Goal: Task Accomplishment & Management: Use online tool/utility

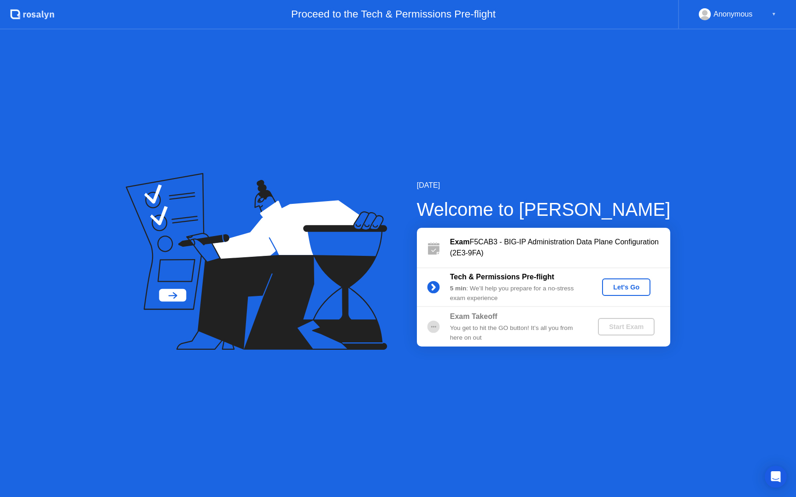
drag, startPoint x: 0, startPoint y: 0, endPoint x: 355, endPoint y: 106, distance: 370.1
click at [355, 106] on div "[DATE] Welcome to [PERSON_NAME] Exam F5CAB3 - BIG-IP Administration Data Plane …" at bounding box center [398, 263] width 796 height 468
click at [614, 289] on div "Let's Go" at bounding box center [625, 287] width 41 height 7
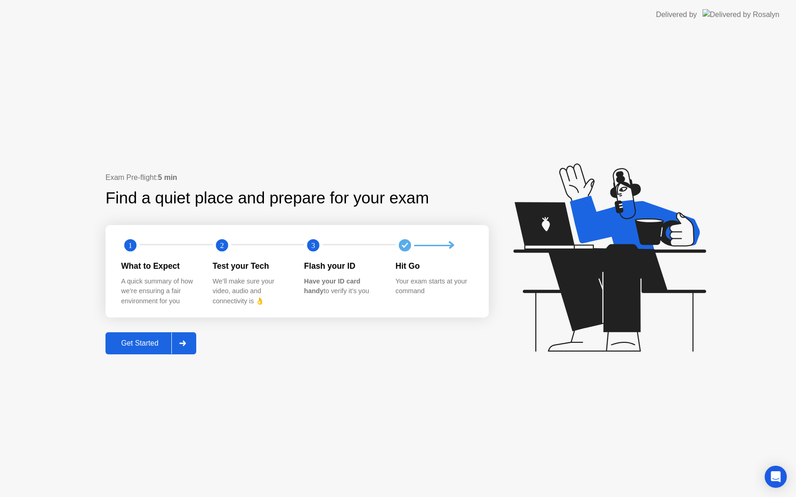
click at [145, 343] on div "Get Started" at bounding box center [139, 343] width 63 height 8
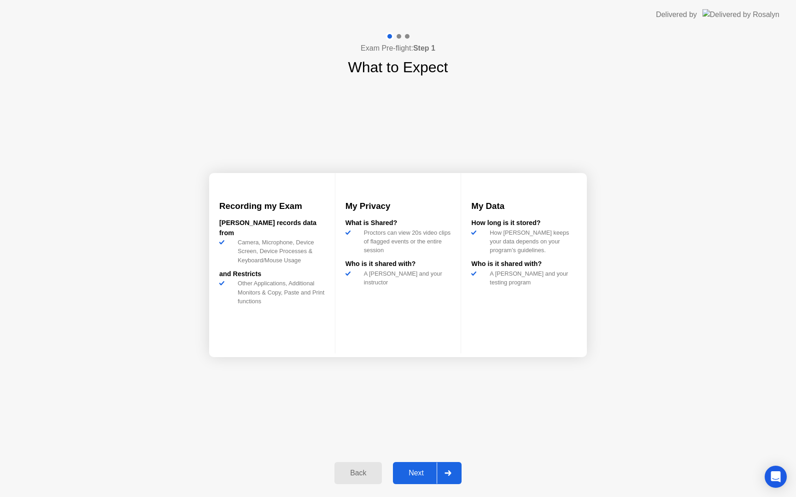
click at [414, 470] on div "Next" at bounding box center [416, 473] width 41 height 8
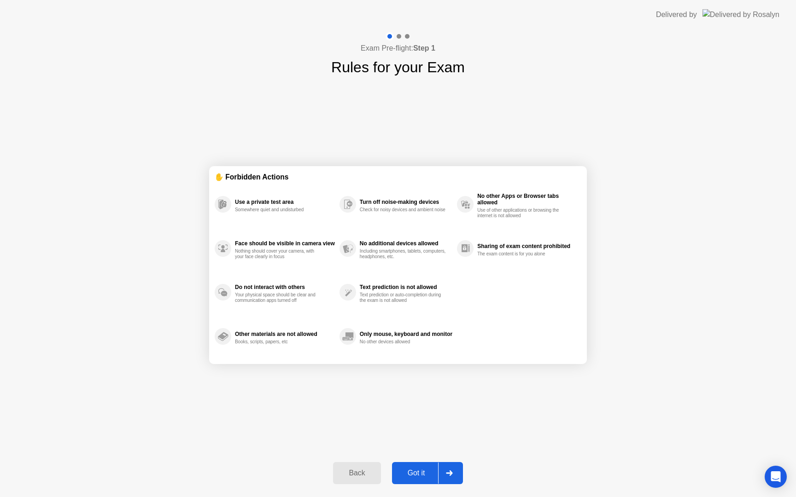
click at [418, 471] on div "Got it" at bounding box center [416, 473] width 43 height 8
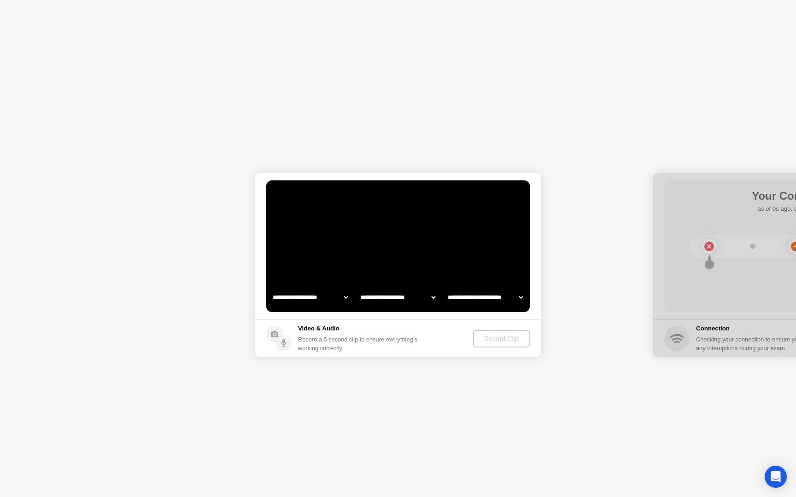
select select "**********"
select select "*******"
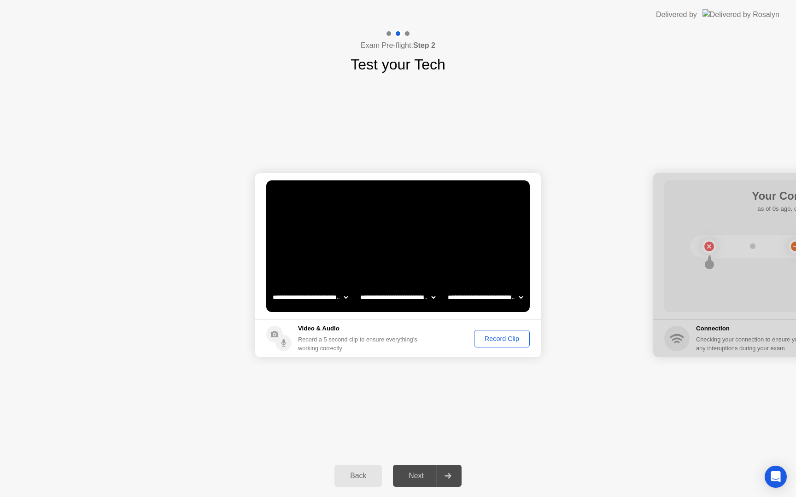
click at [503, 337] on div "Record Clip" at bounding box center [501, 338] width 49 height 7
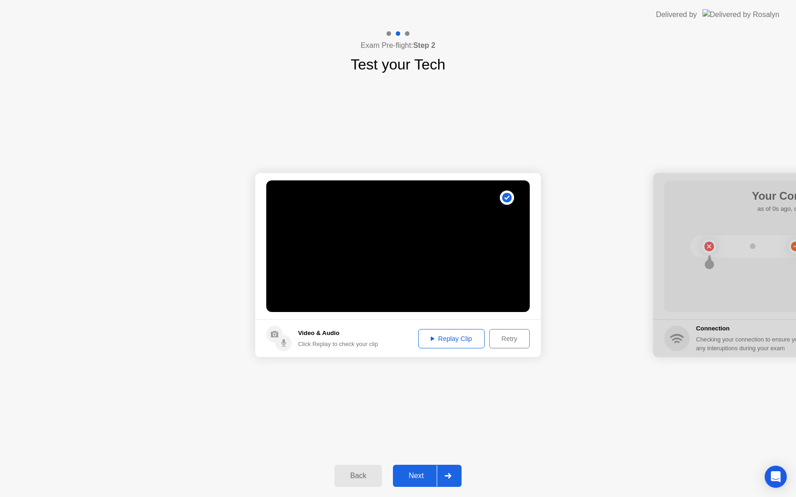
click at [420, 474] on div "Next" at bounding box center [416, 476] width 41 height 8
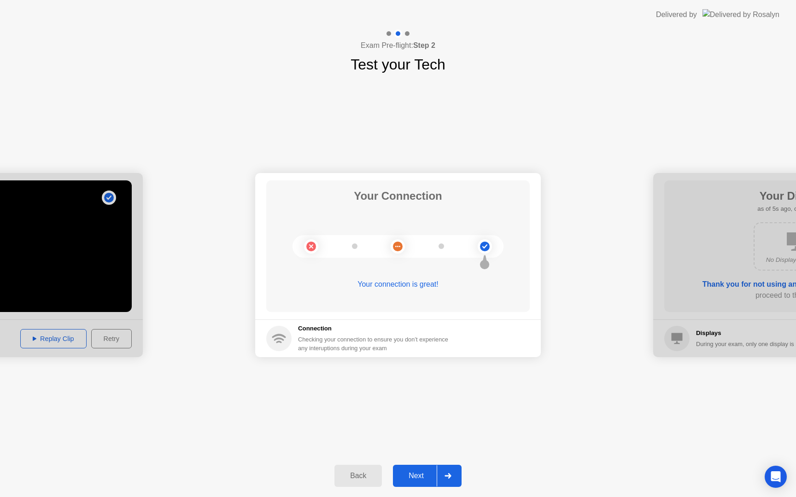
click at [422, 472] on div "Next" at bounding box center [416, 476] width 41 height 8
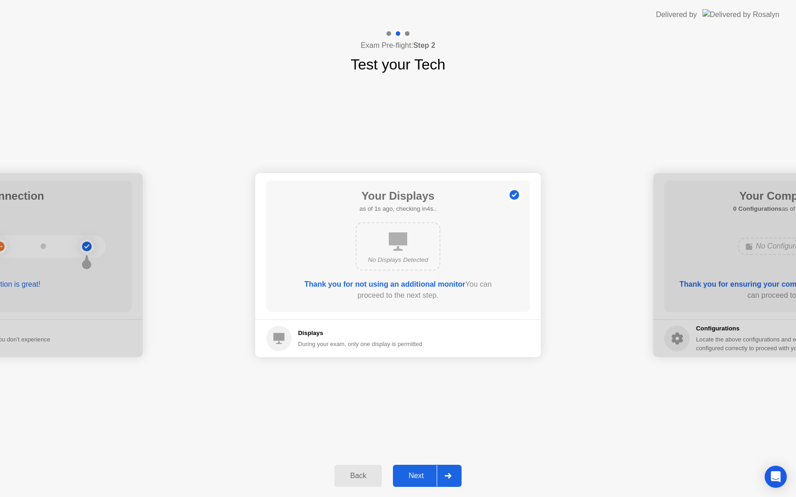
click at [422, 472] on div "Next" at bounding box center [416, 476] width 41 height 8
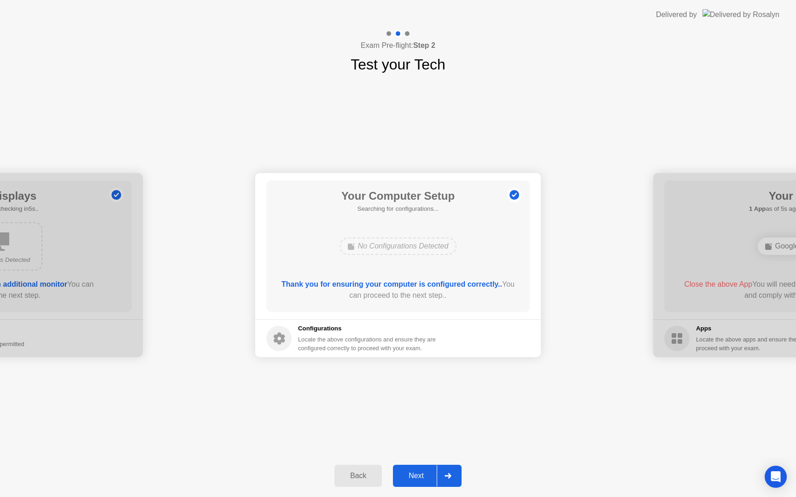
click at [422, 472] on div "Next" at bounding box center [416, 476] width 41 height 8
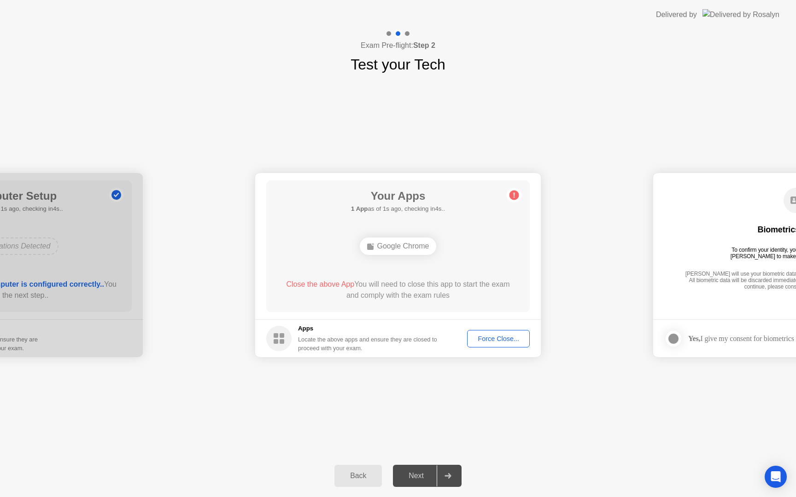
click at [494, 339] on div "Force Close..." at bounding box center [498, 338] width 56 height 7
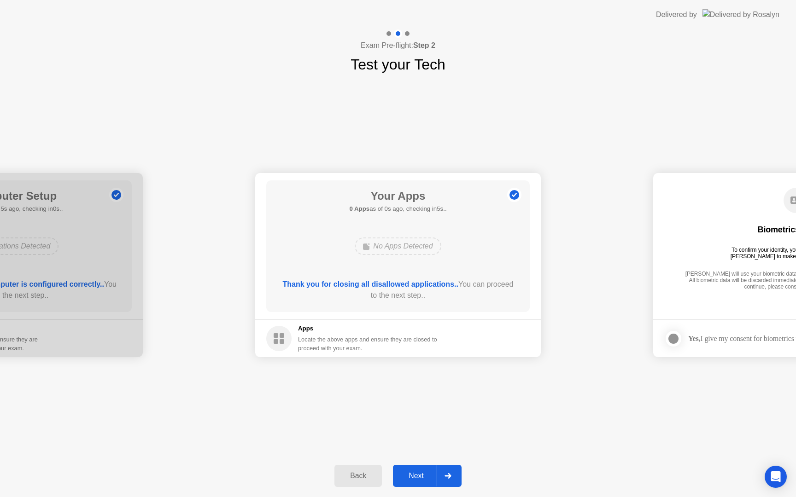
click at [413, 476] on div "Next" at bounding box center [416, 476] width 41 height 8
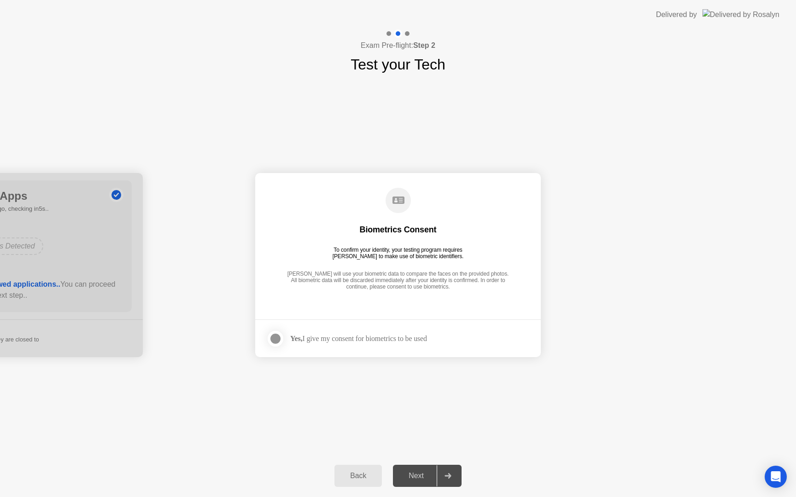
click at [273, 343] on div at bounding box center [275, 338] width 11 height 11
click at [416, 472] on div "Next" at bounding box center [416, 476] width 41 height 8
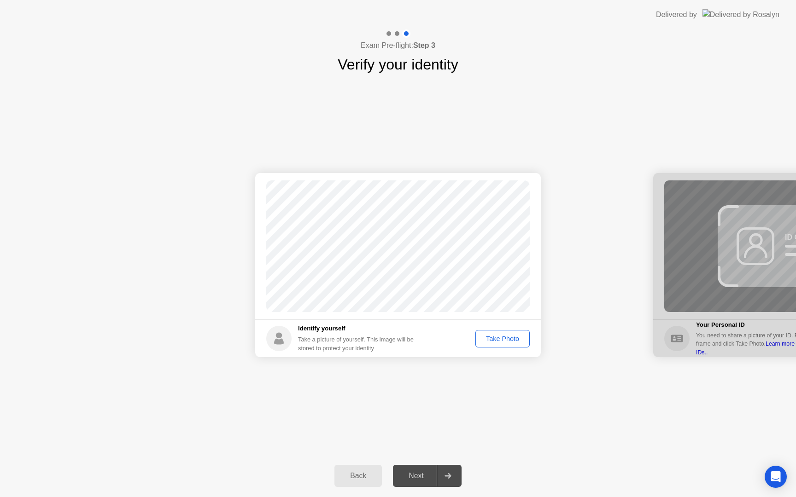
click at [494, 337] on div "Take Photo" at bounding box center [502, 338] width 48 height 7
click at [422, 468] on button "Next" at bounding box center [427, 476] width 69 height 22
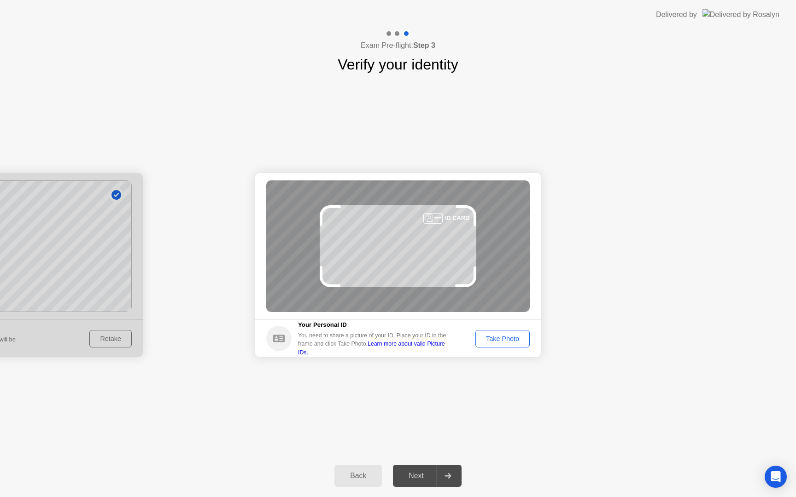
click at [514, 341] on div "Take Photo" at bounding box center [502, 338] width 48 height 7
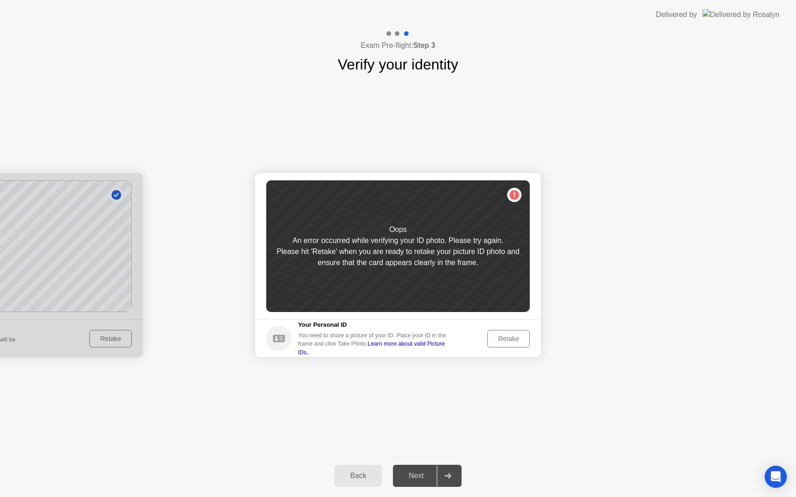
click at [500, 343] on div "Retake" at bounding box center [508, 338] width 36 height 7
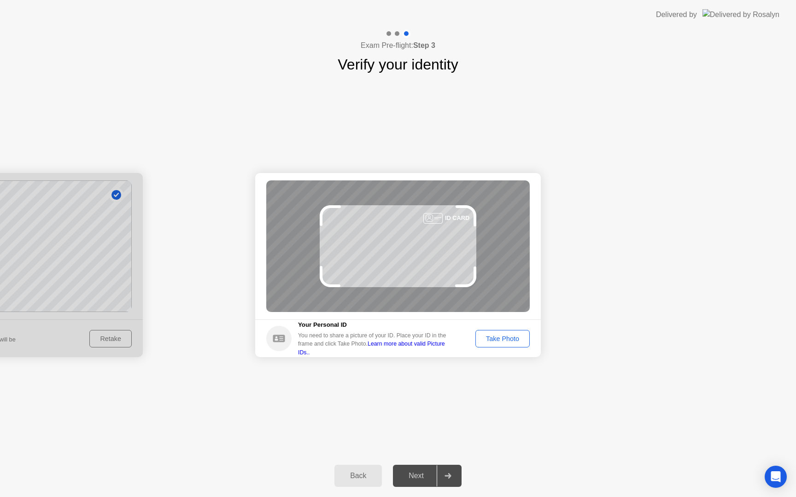
click at [500, 343] on div "Take Photo" at bounding box center [502, 338] width 48 height 7
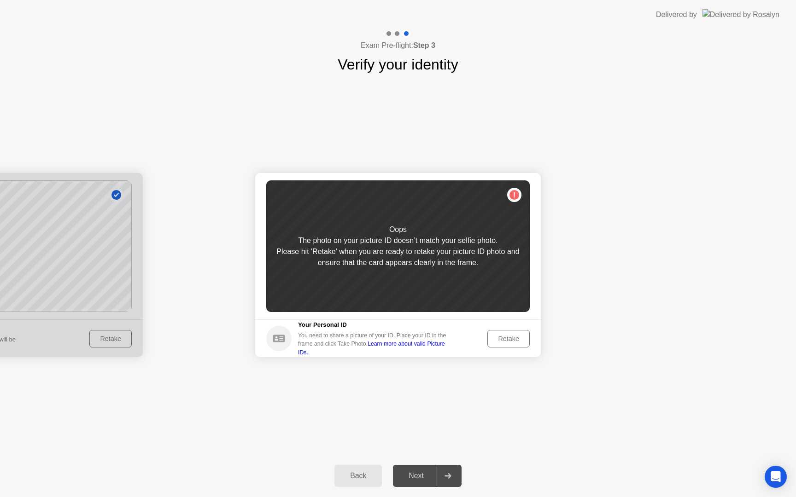
click at [500, 343] on div "Retake" at bounding box center [508, 338] width 36 height 7
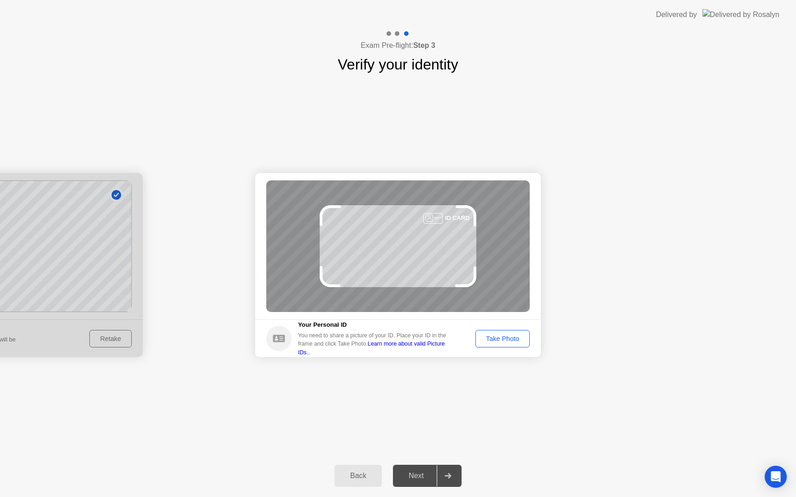
click at [500, 343] on div "Take Photo" at bounding box center [502, 338] width 48 height 7
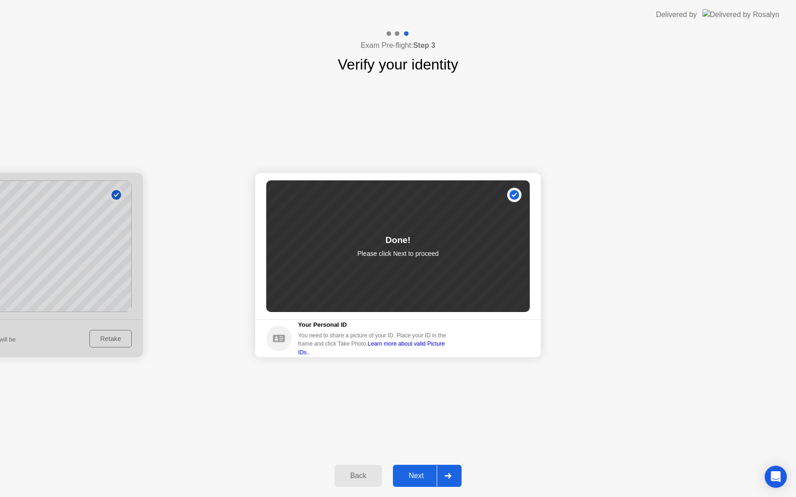
click at [424, 477] on div "Next" at bounding box center [416, 476] width 41 height 8
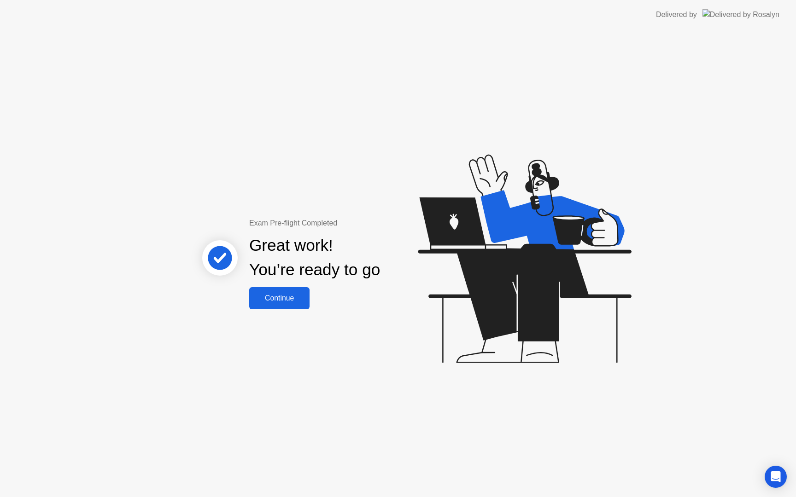
click at [298, 303] on div "Continue" at bounding box center [279, 298] width 55 height 8
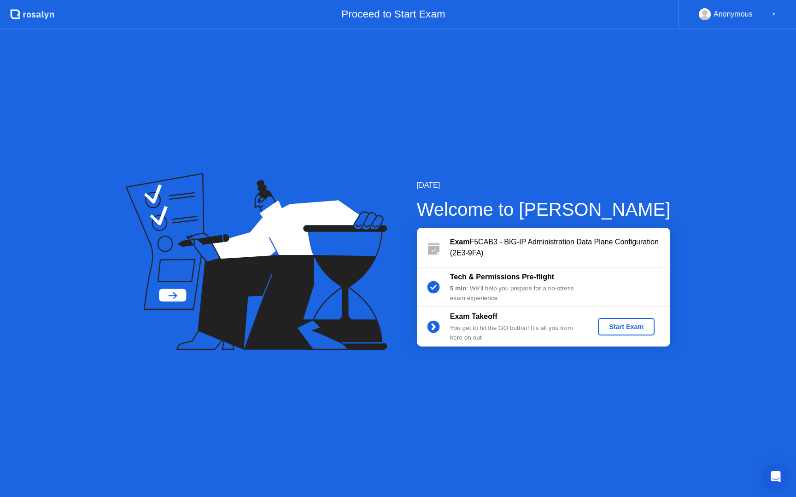
click at [621, 328] on div "Start Exam" at bounding box center [625, 326] width 49 height 7
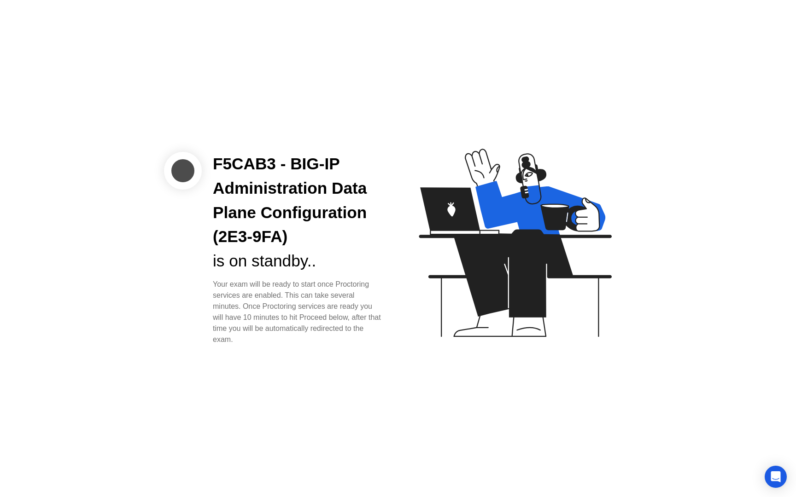
click at [280, 334] on div "Your exam will be ready to start once Proctoring services are enabled. This can…" at bounding box center [298, 312] width 170 height 66
click at [280, 306] on div "Your exam will be ready to start once Proctoring services are enabled. This can…" at bounding box center [298, 312] width 170 height 66
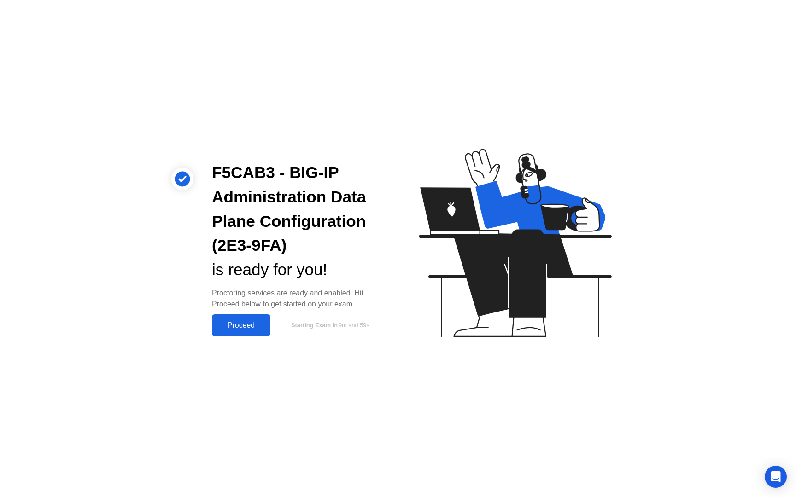
click at [245, 327] on div "Proceed" at bounding box center [241, 325] width 53 height 8
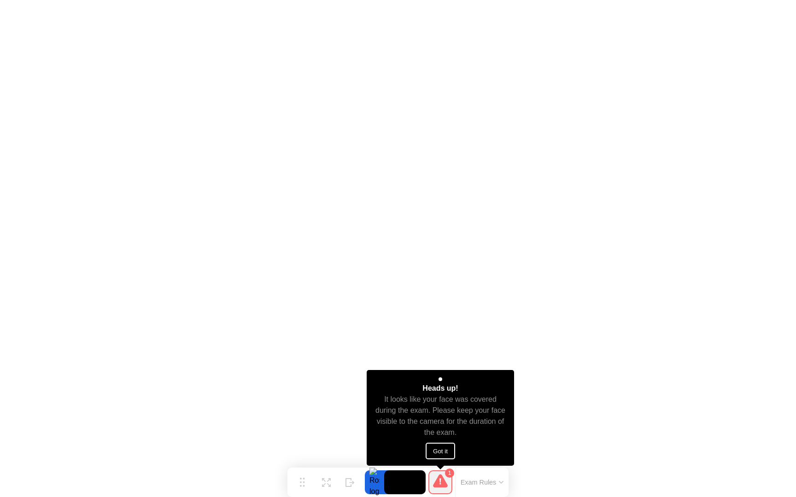
click at [442, 450] on button "Got it" at bounding box center [439, 451] width 29 height 17
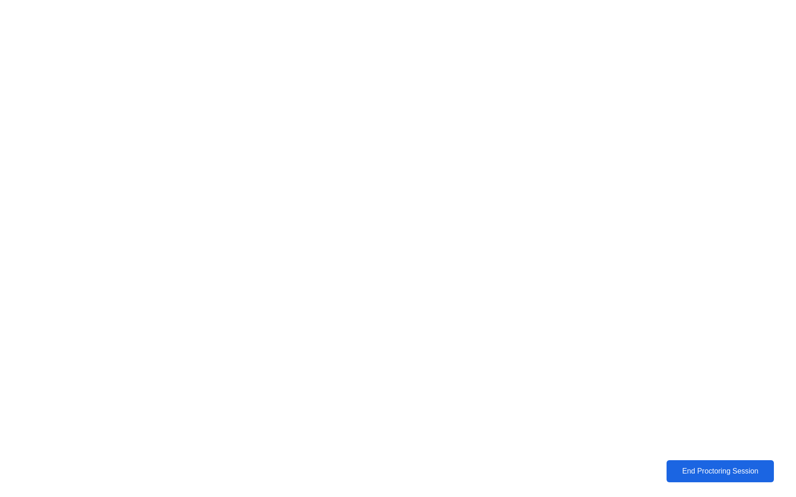
click at [685, 472] on div "End Proctoring Session" at bounding box center [720, 471] width 102 height 8
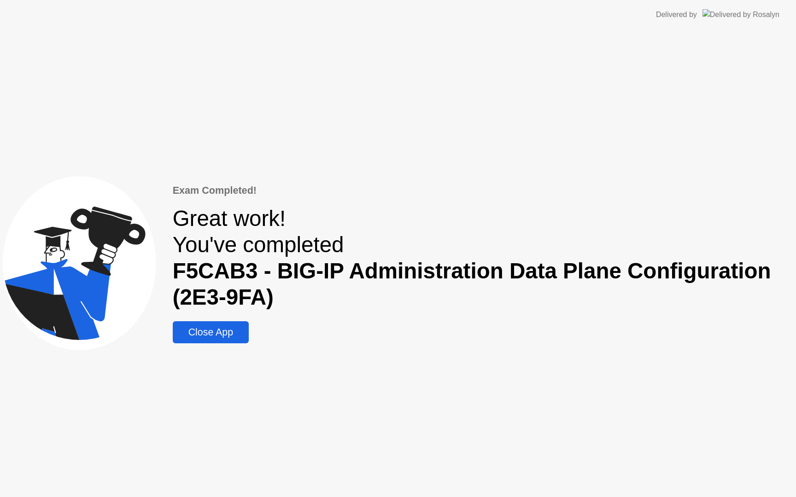
click at [213, 335] on div "Close App" at bounding box center [210, 333] width 70 height 12
